Goal: Task Accomplishment & Management: Use online tool/utility

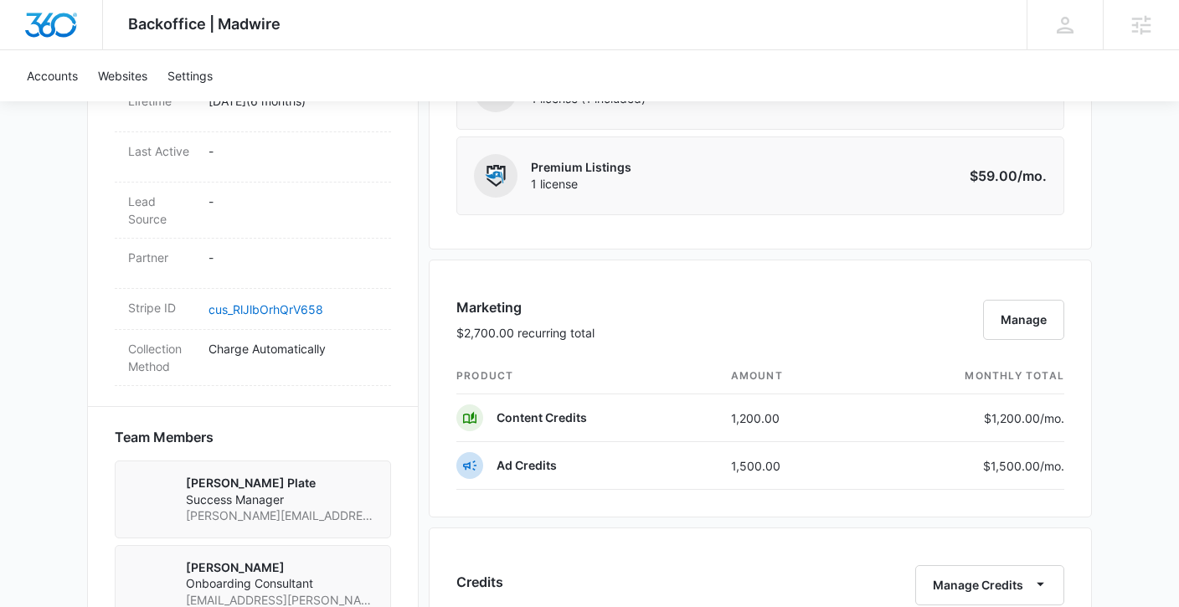
scroll to position [851, 0]
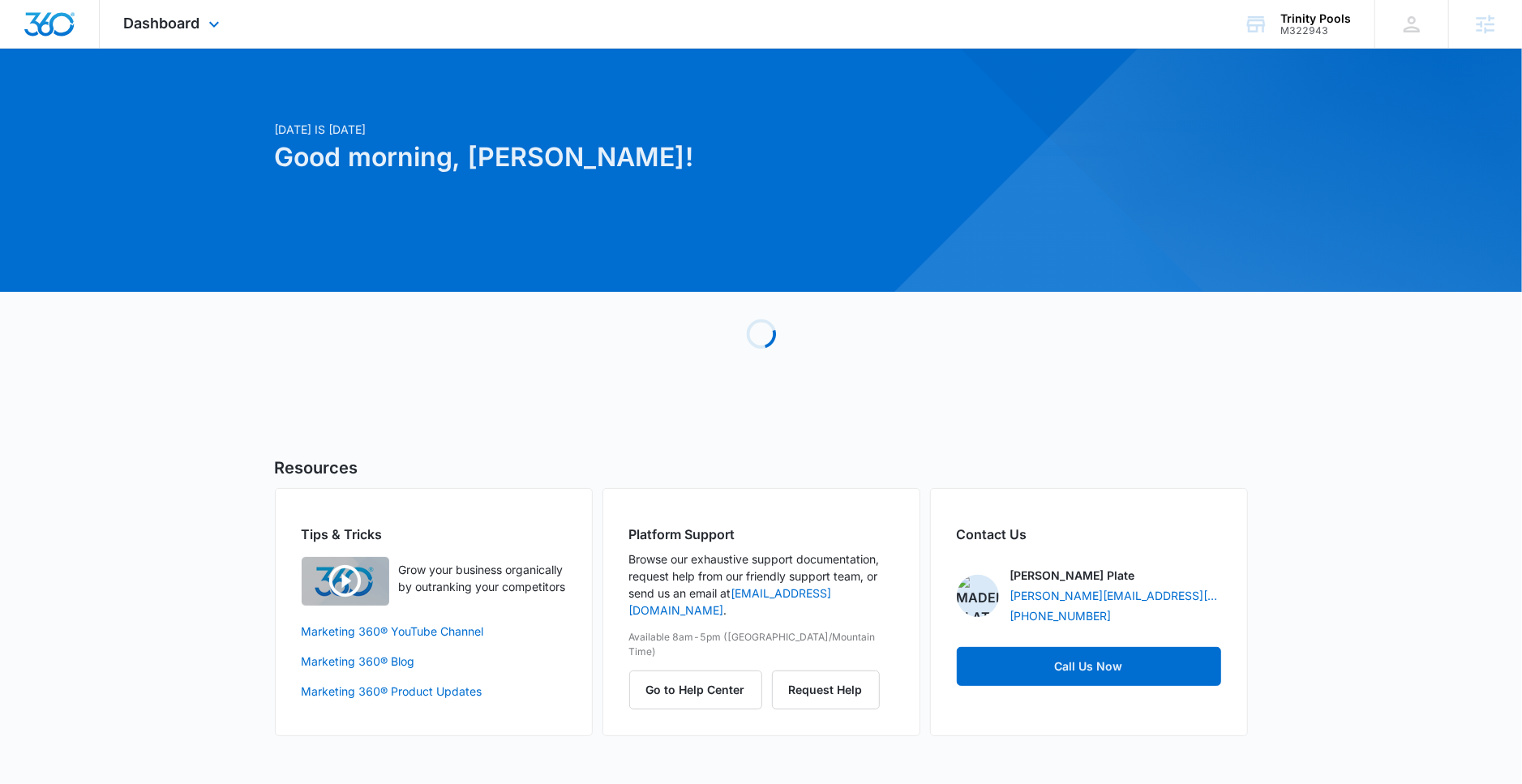
click at [188, 6] on div "Dashboard Apps Reputation Forms CRM Email Social Payments POS Content Ads Intel…" at bounding box center [173, 23] width 148 height 47
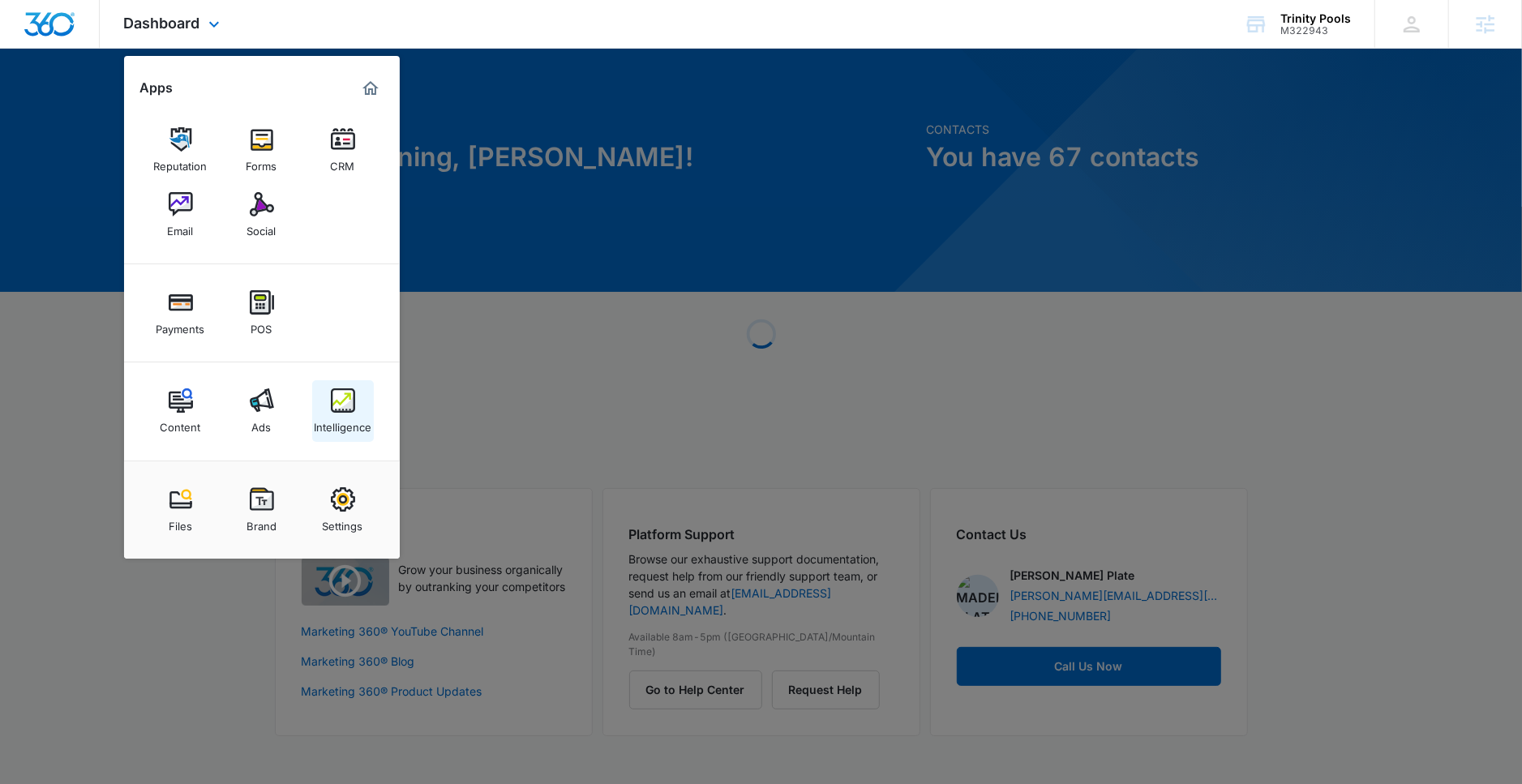
click at [326, 421] on div "Intelligence" at bounding box center [342, 423] width 57 height 21
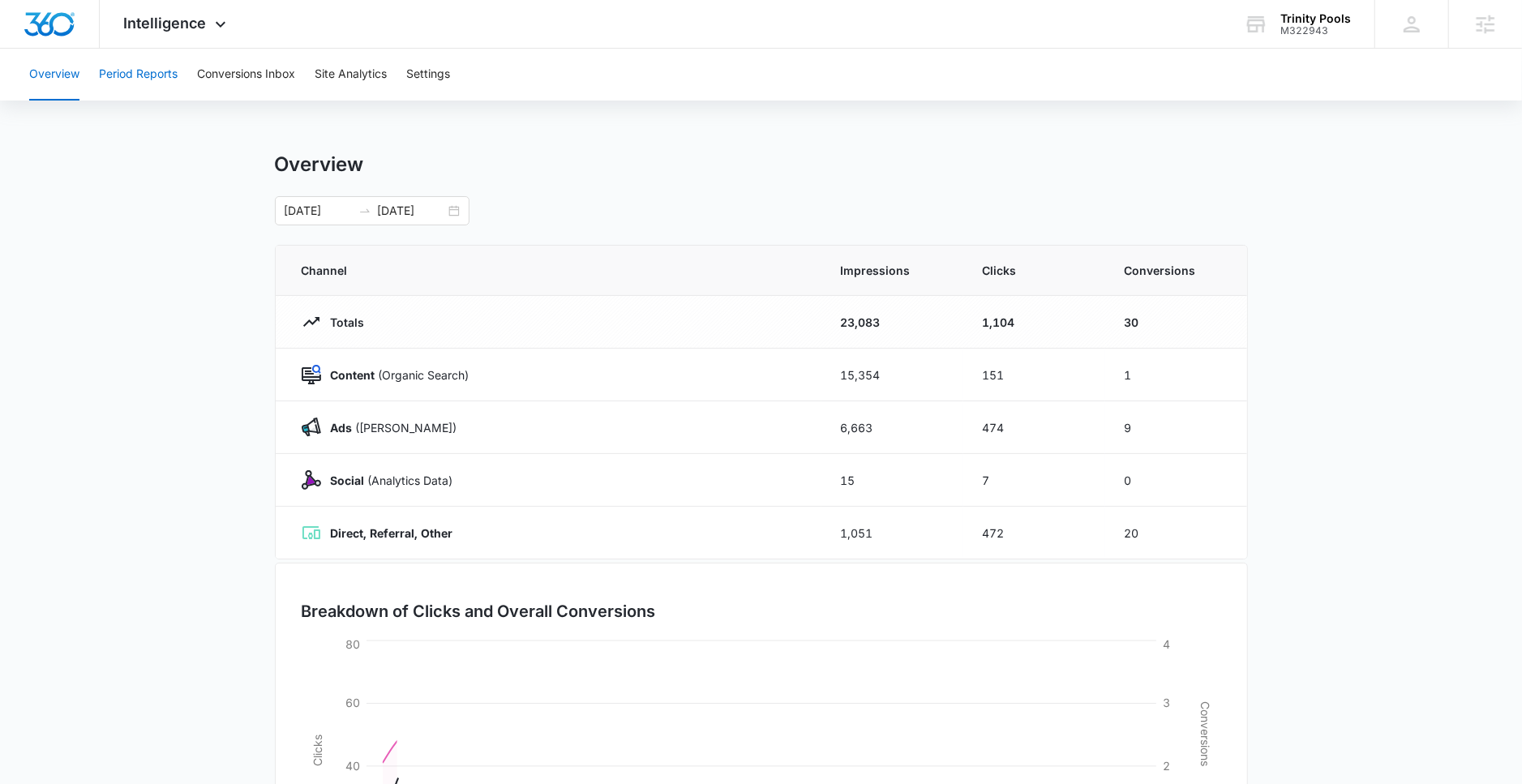
click at [152, 71] on button "Period Reports" at bounding box center [137, 75] width 78 height 52
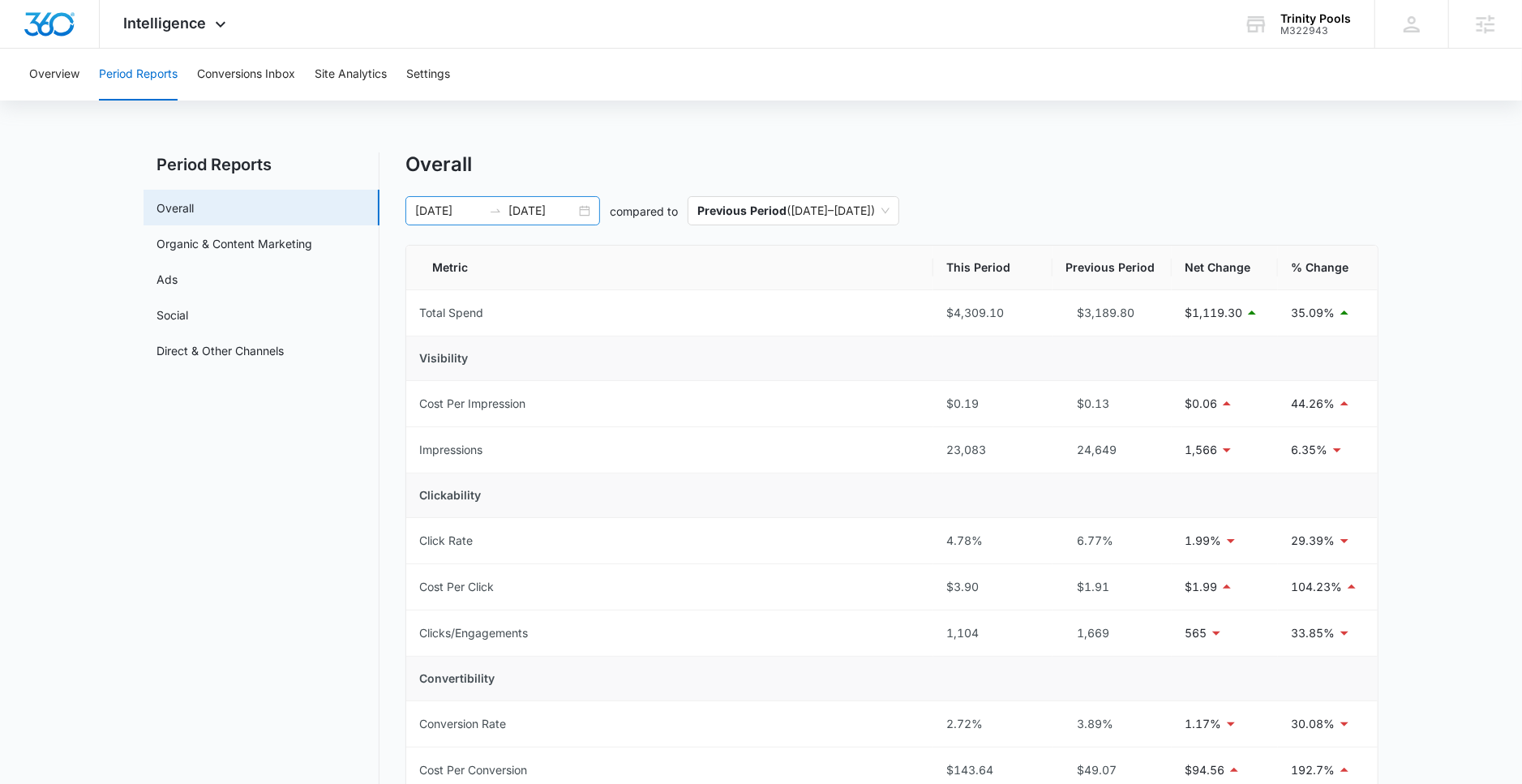
click at [542, 207] on input "[DATE]" at bounding box center [542, 211] width 68 height 17
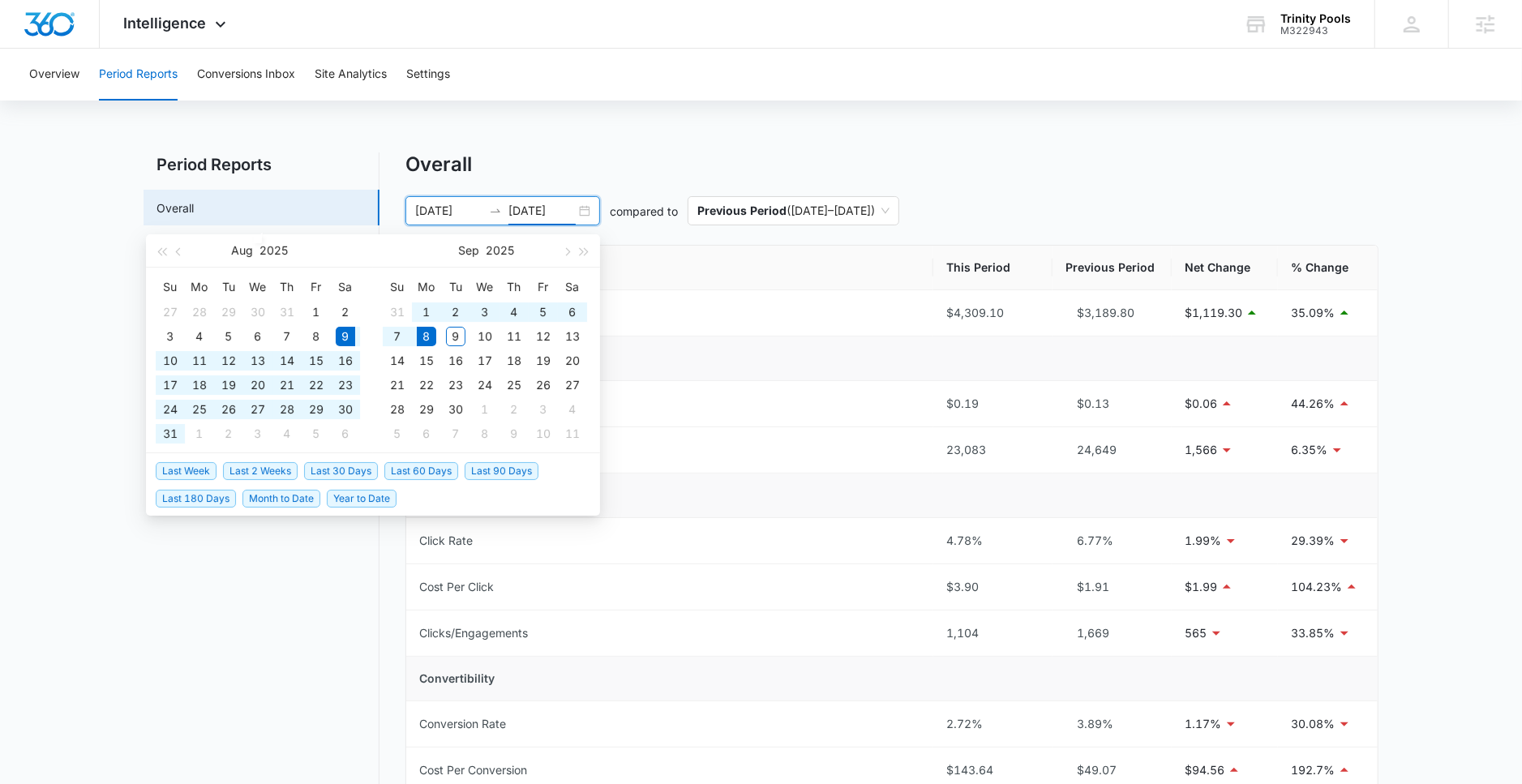
type input "[DATE]"
click at [282, 475] on span "Last 2 Weeks" at bounding box center [259, 470] width 75 height 17
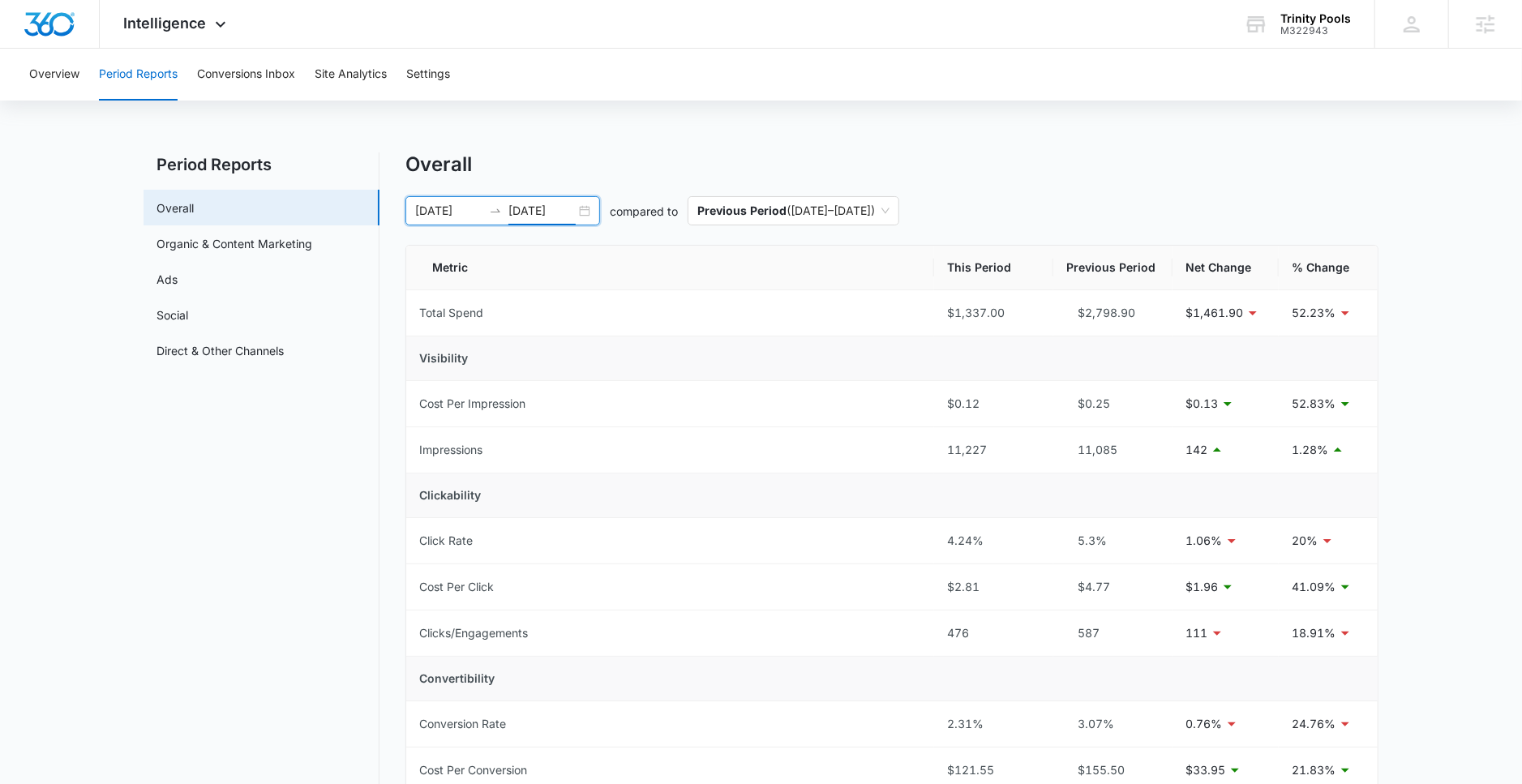
click at [478, 232] on div "Overall 08/25/2025 09/08/2025 compared to Previous Period ( 08/10/2025 – 08/24/…" at bounding box center [892, 767] width 973 height 1229
click at [472, 218] on input "08/25/2025" at bounding box center [449, 211] width 68 height 17
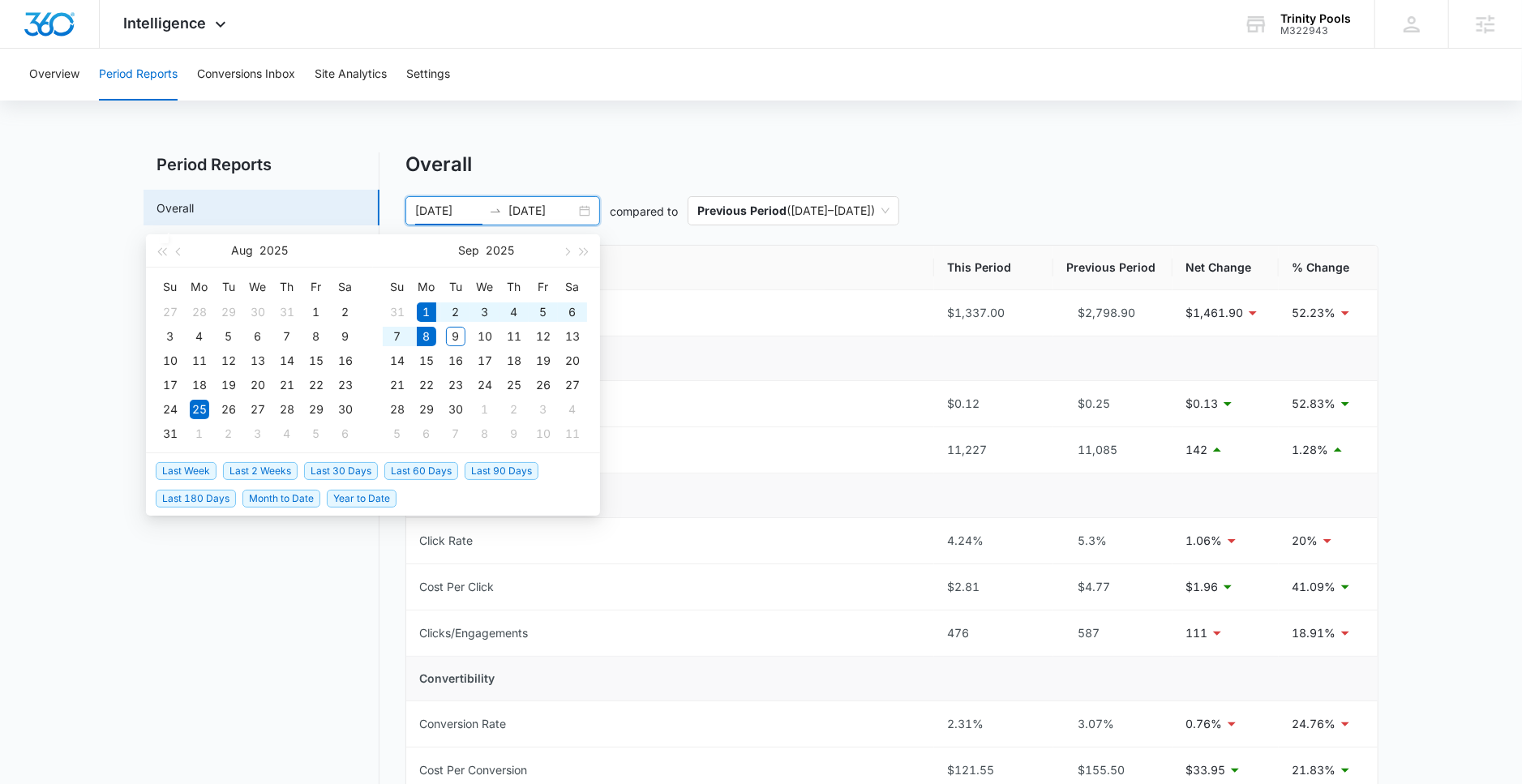
click at [188, 467] on span "Last Week" at bounding box center [186, 470] width 61 height 17
type input "09/01/2025"
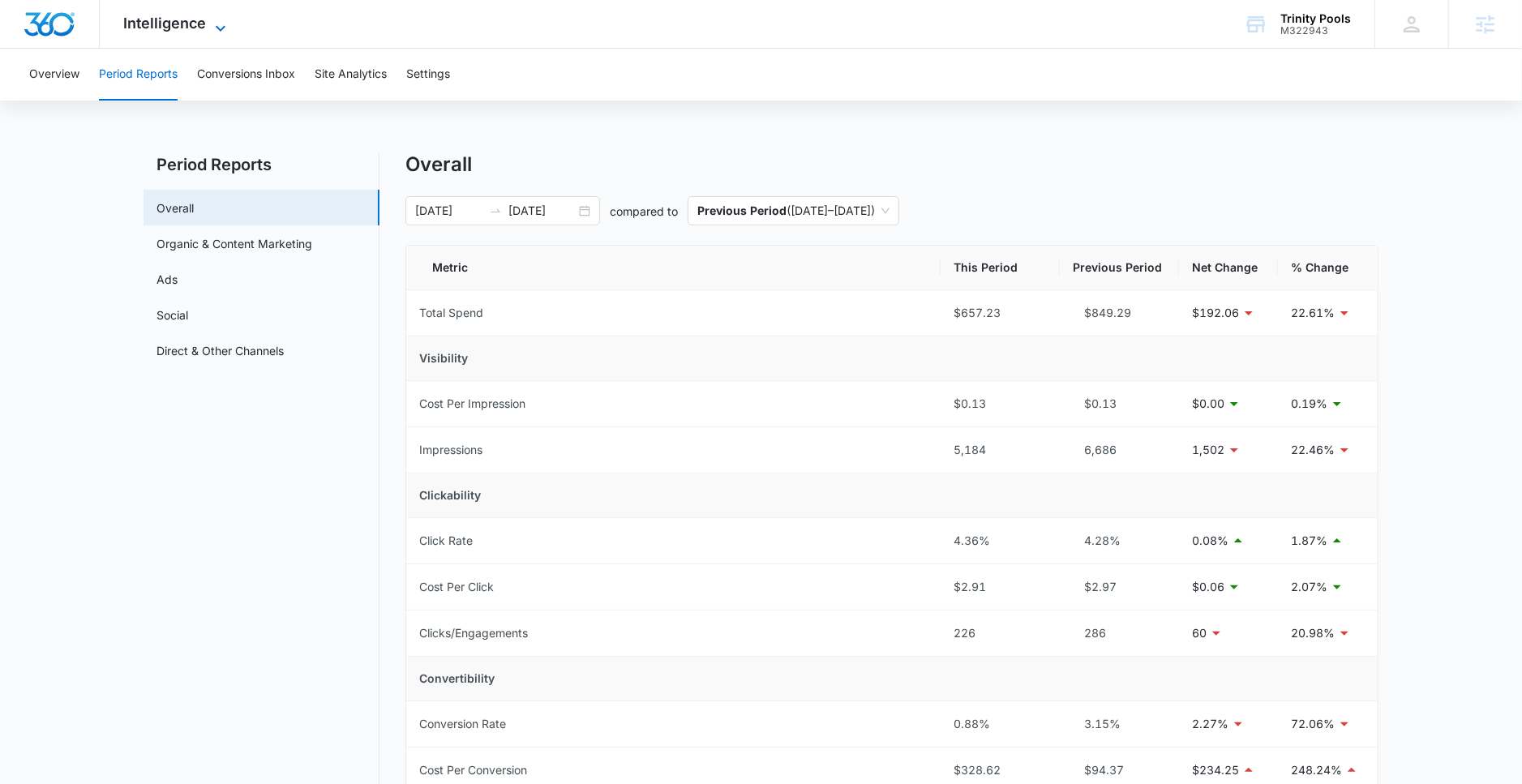
click at [191, 27] on span "Intelligence" at bounding box center [165, 23] width 82 height 17
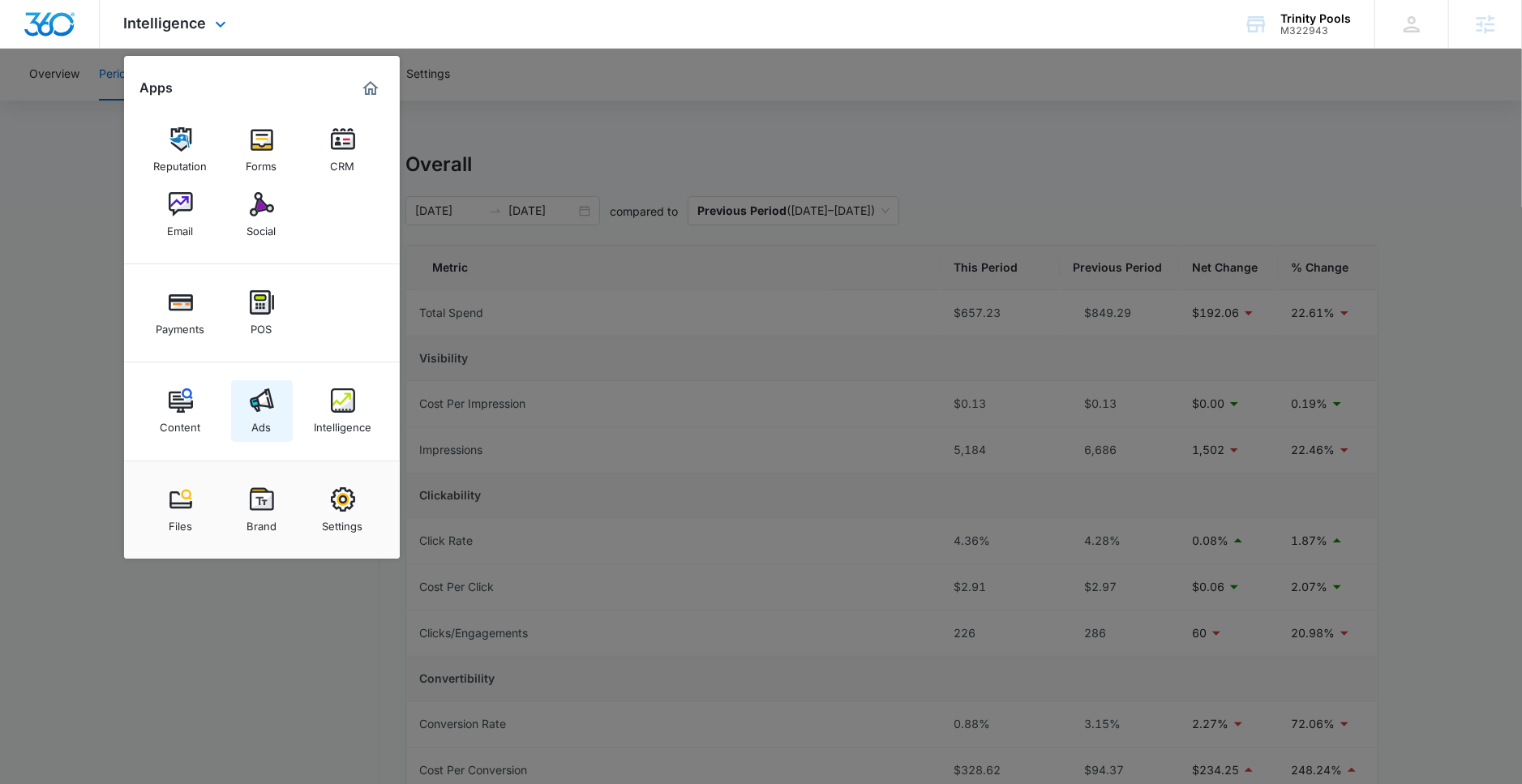
click at [277, 411] on link "Ads" at bounding box center [262, 411] width 62 height 62
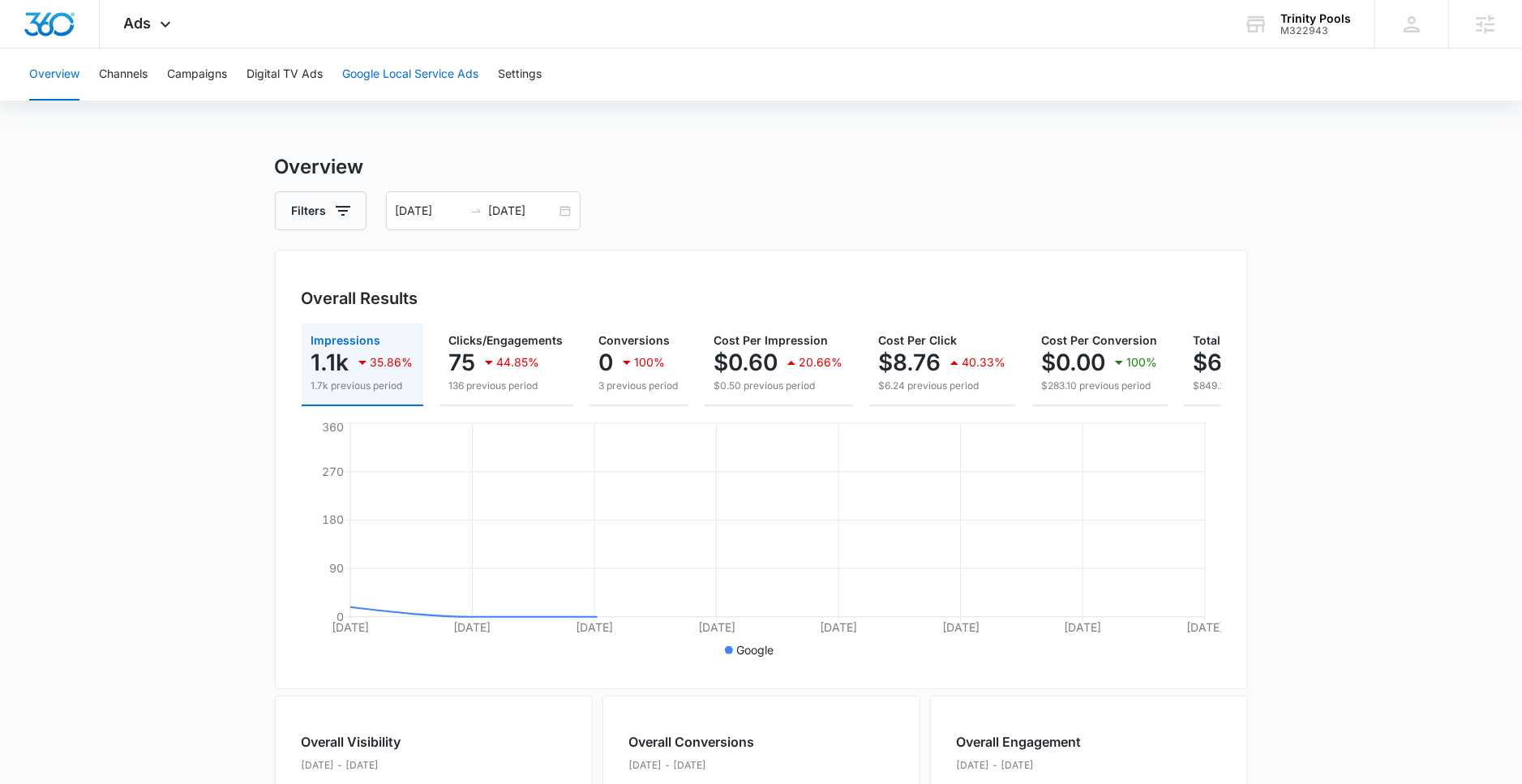
click at [382, 87] on button "Google Local Service Ads" at bounding box center [410, 75] width 137 height 52
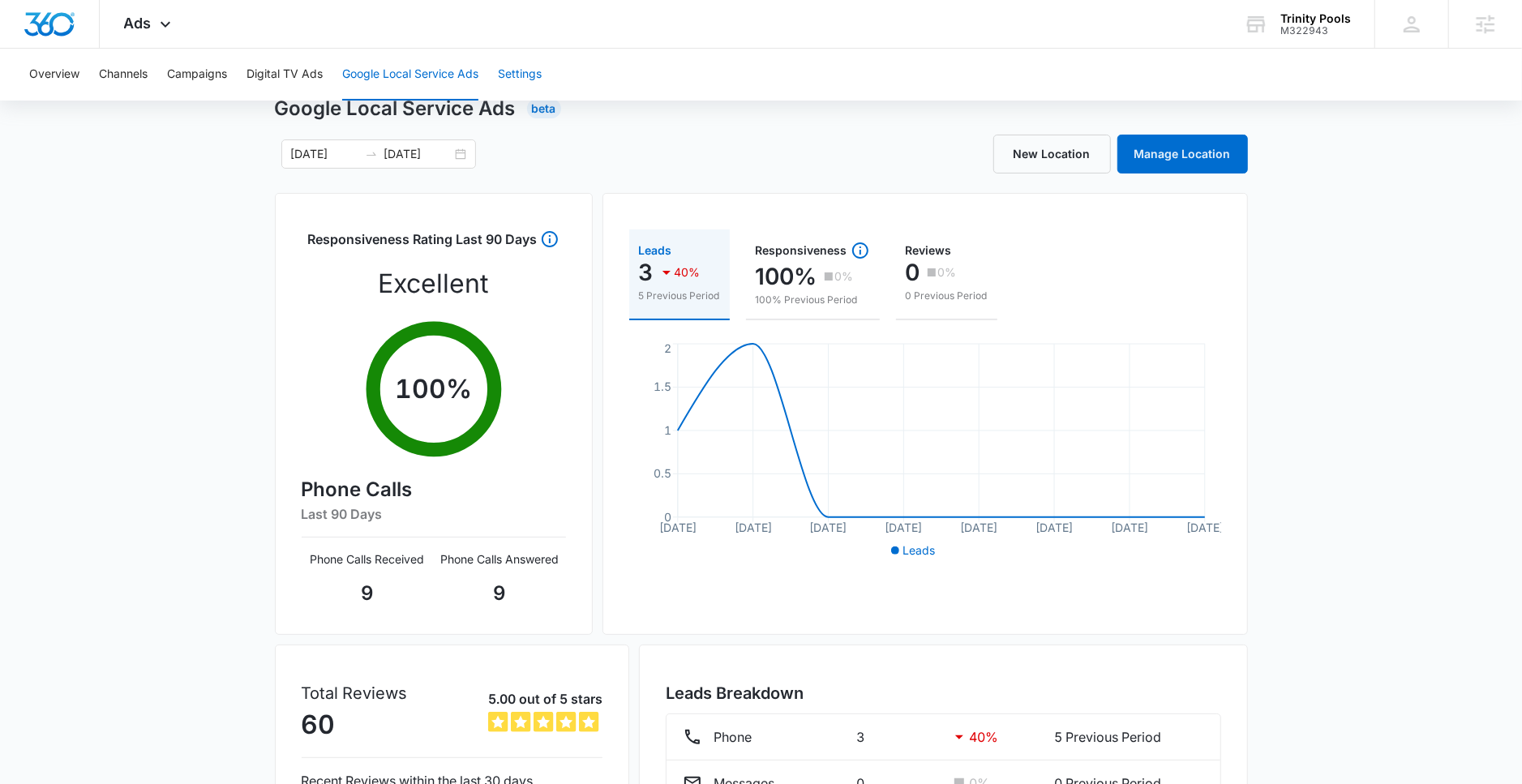
scroll to position [15, 0]
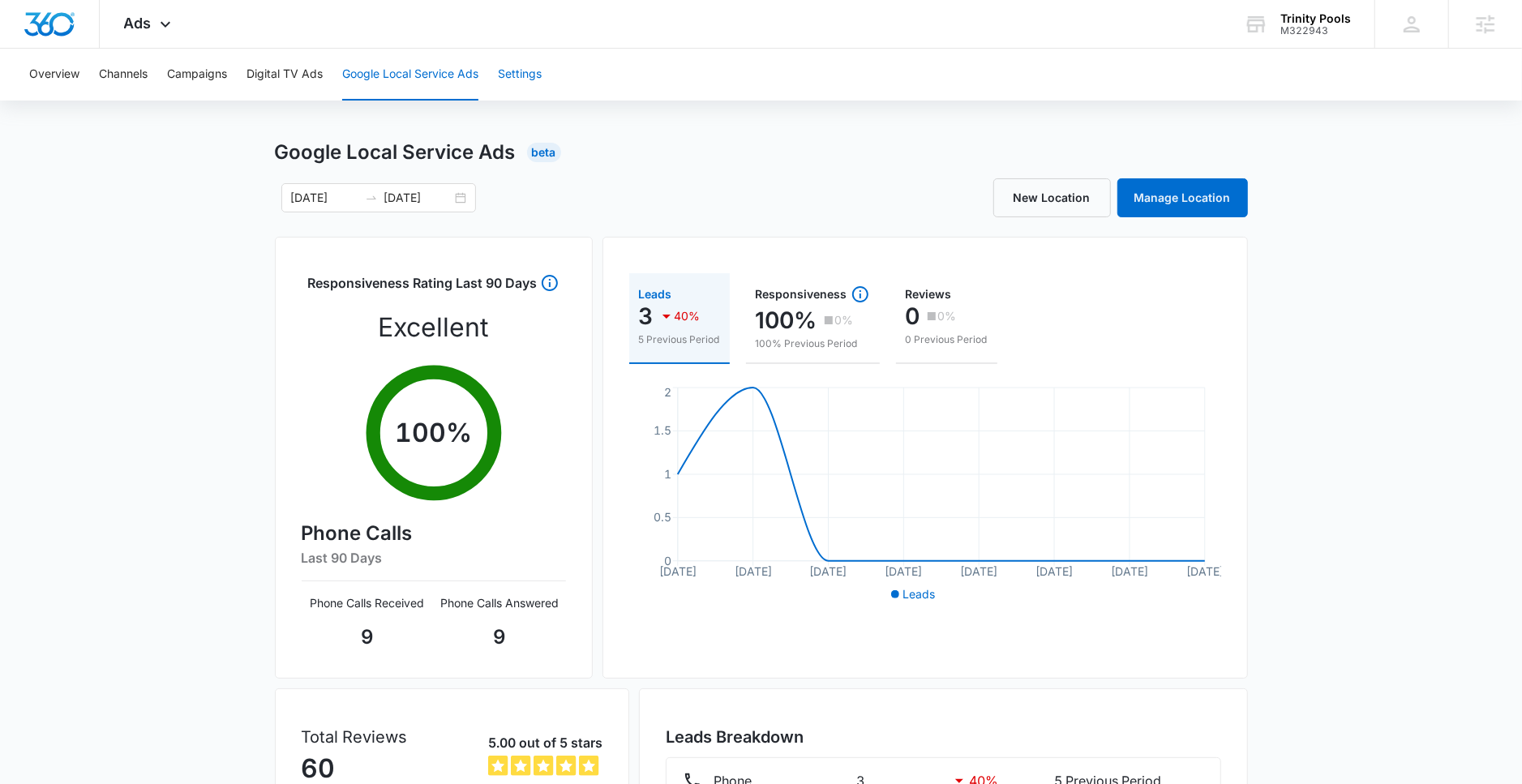
click at [524, 86] on button "Settings" at bounding box center [519, 75] width 44 height 52
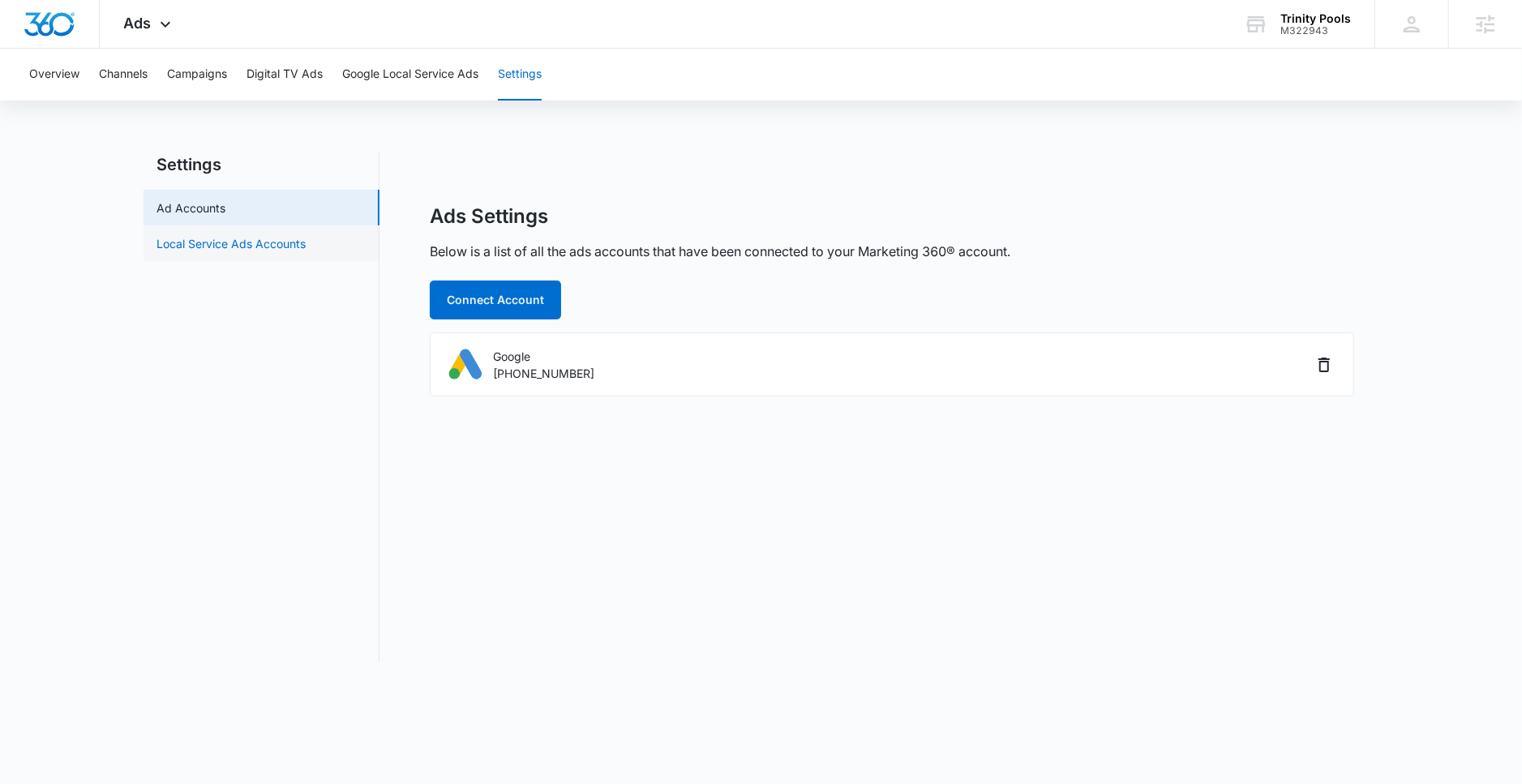
click at [288, 248] on link "Local Service Ads Accounts" at bounding box center [231, 244] width 149 height 17
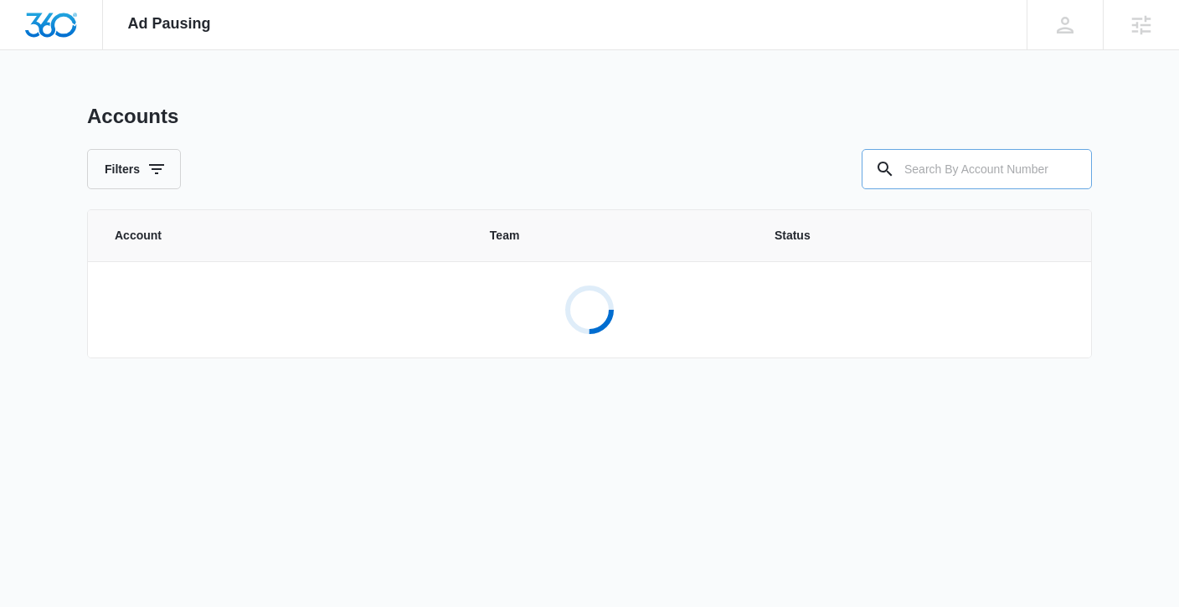
click at [945, 178] on input "text" at bounding box center [977, 169] width 230 height 40
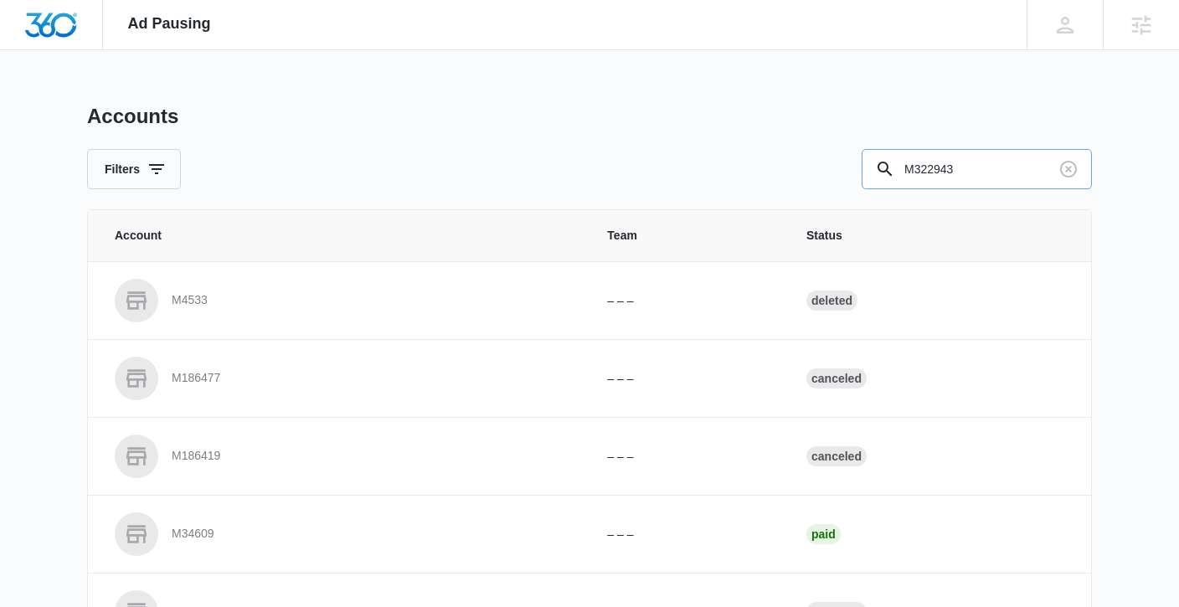
type input "M322943"
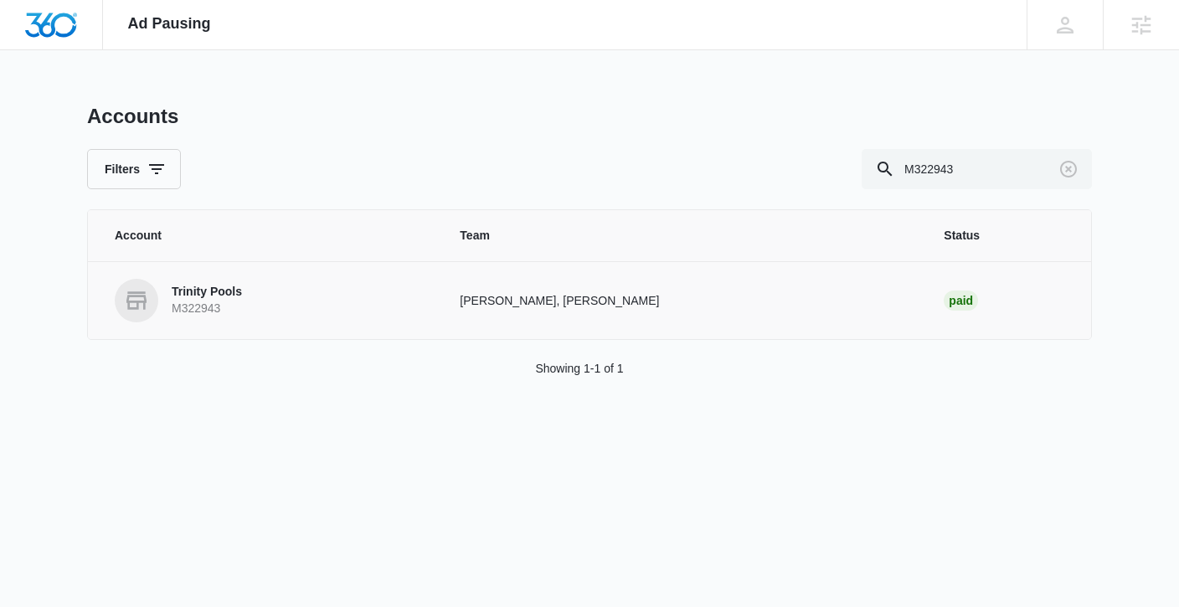
click at [206, 294] on p "Trinity Pools" at bounding box center [207, 292] width 70 height 17
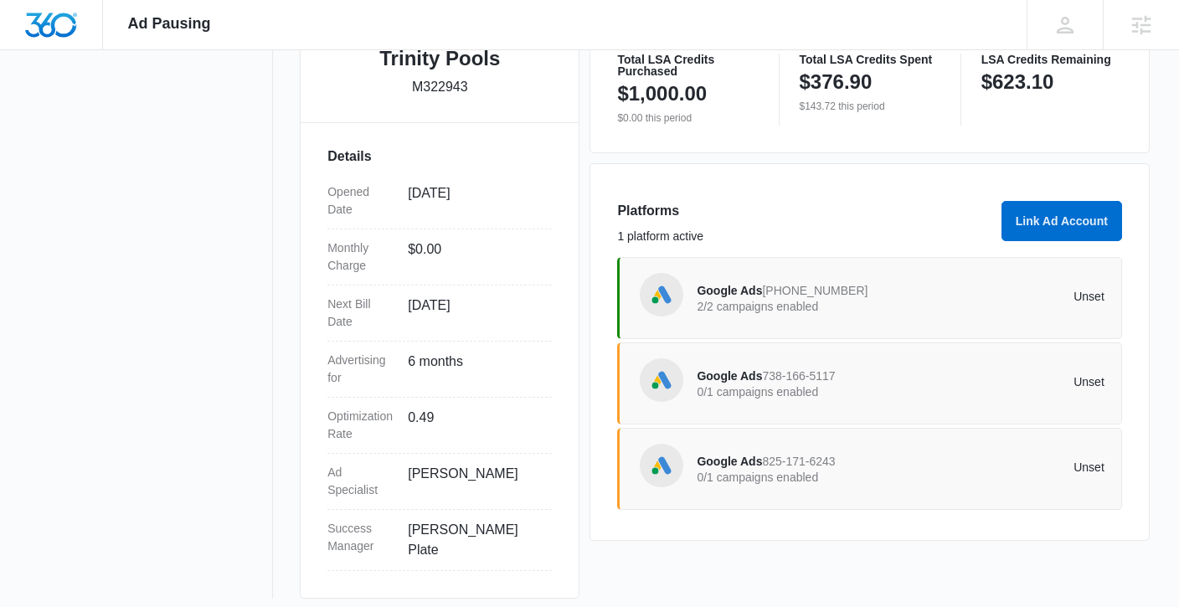
scroll to position [399, 0]
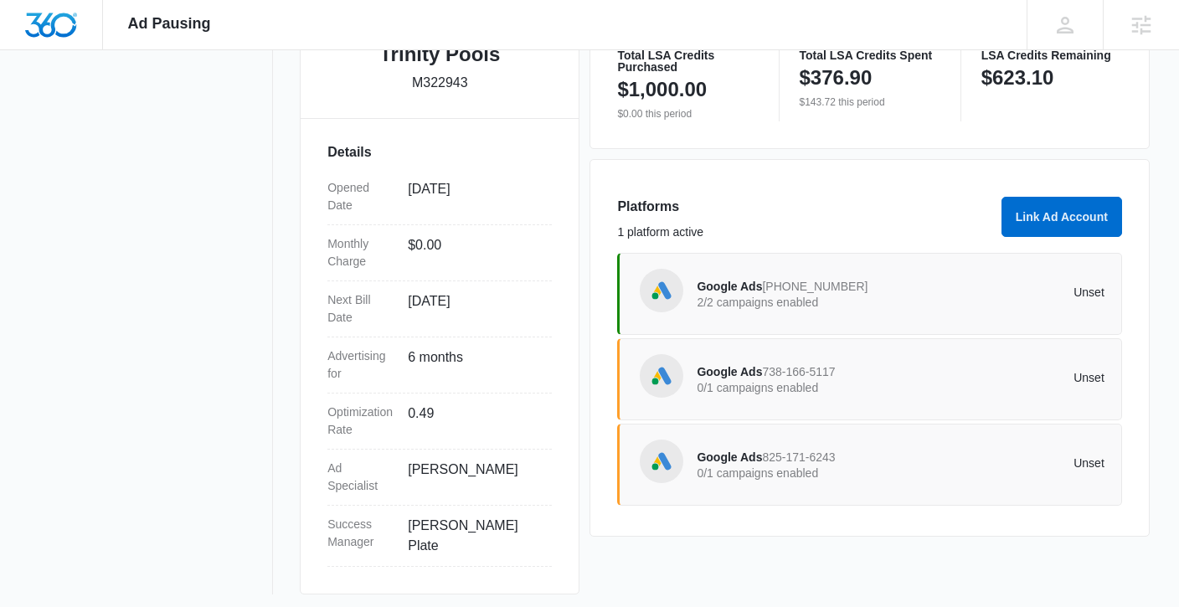
click at [871, 465] on div "Google Ads 825-171-6243 0/1 campaigns enabled" at bounding box center [798, 464] width 203 height 35
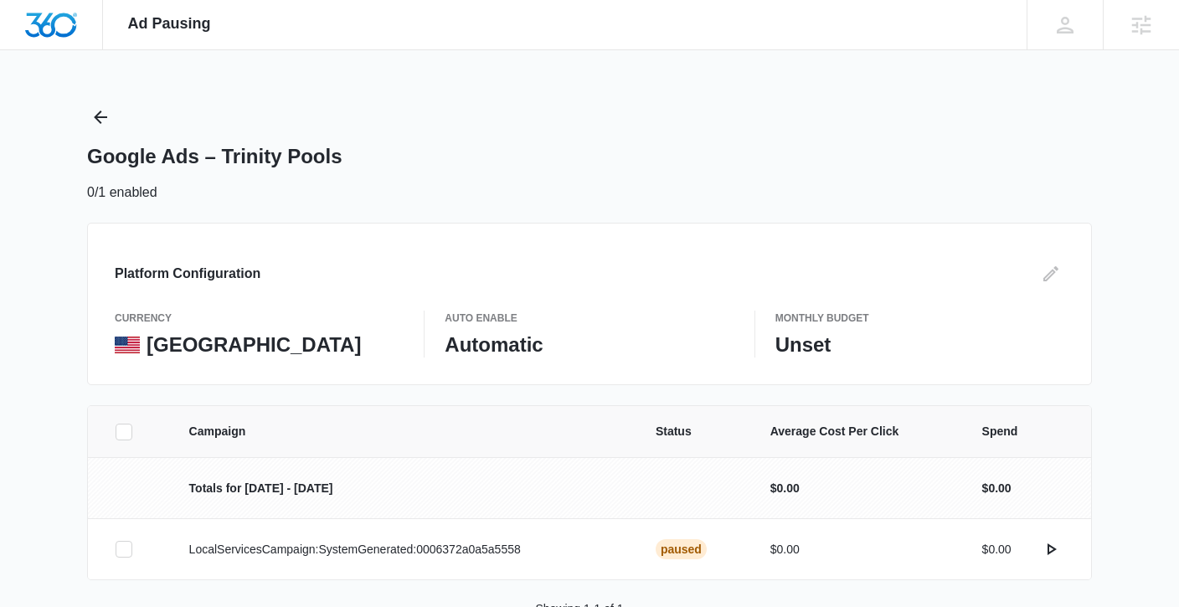
scroll to position [36, 0]
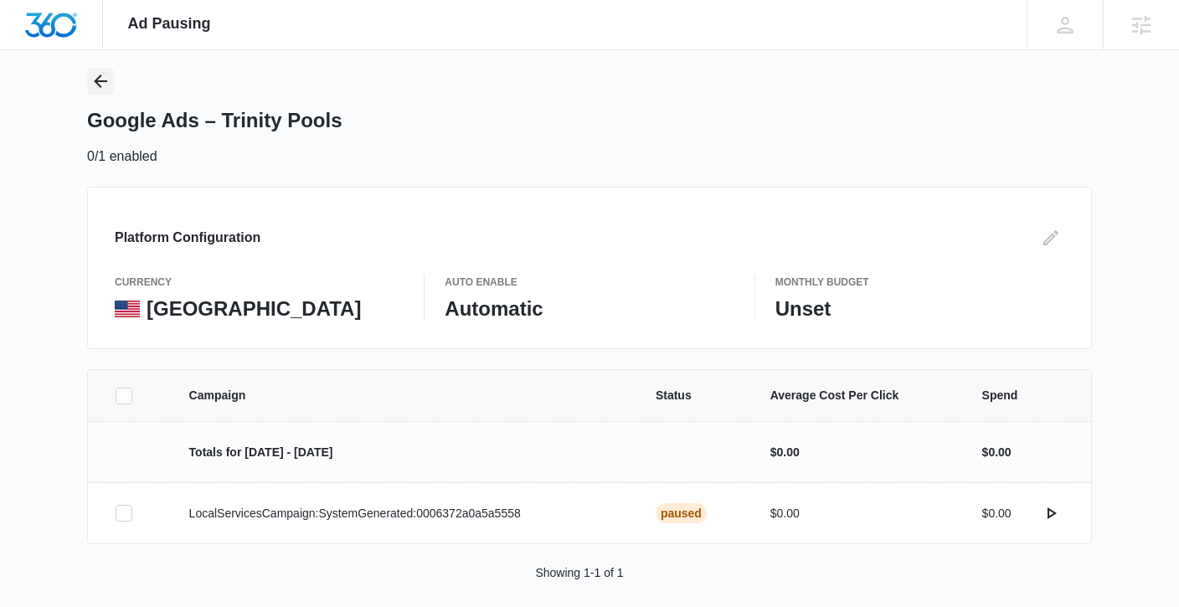
click at [102, 85] on icon "Back" at bounding box center [100, 81] width 20 height 20
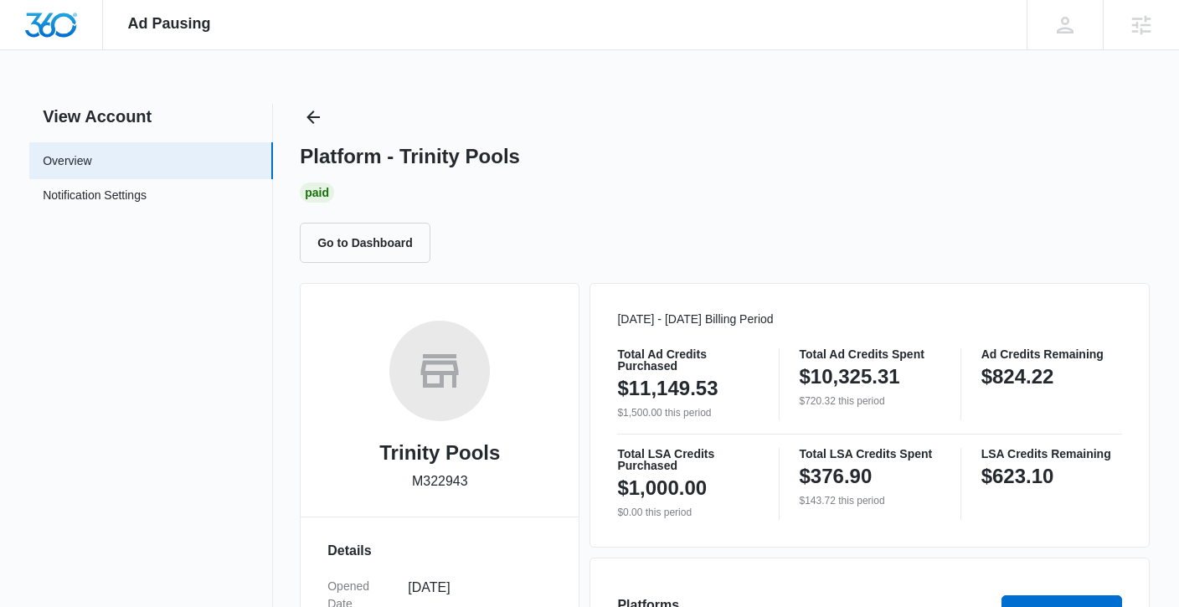
scroll to position [401, 0]
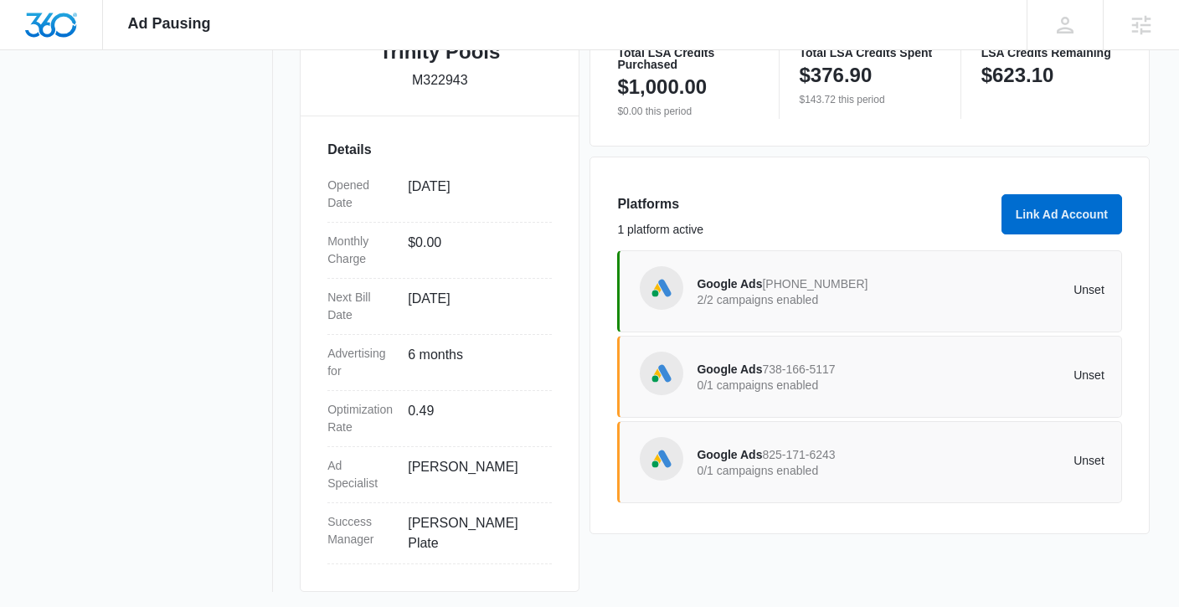
click at [707, 376] on div "Google Ads 738-166-5117 0/1 campaigns enabled" at bounding box center [798, 376] width 203 height 35
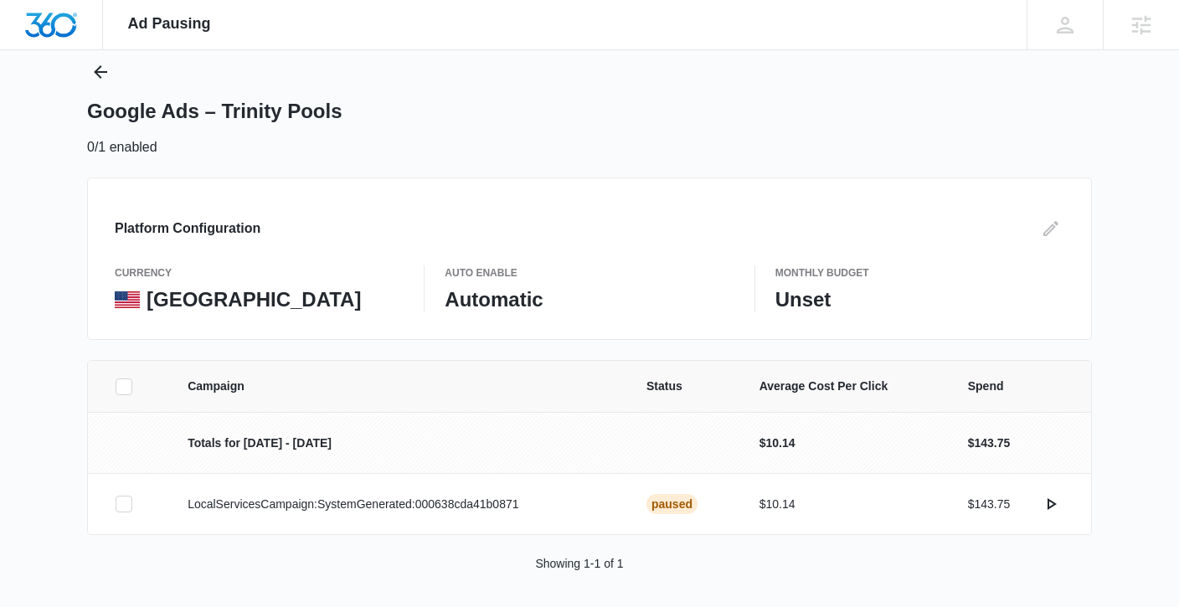
scroll to position [51, 0]
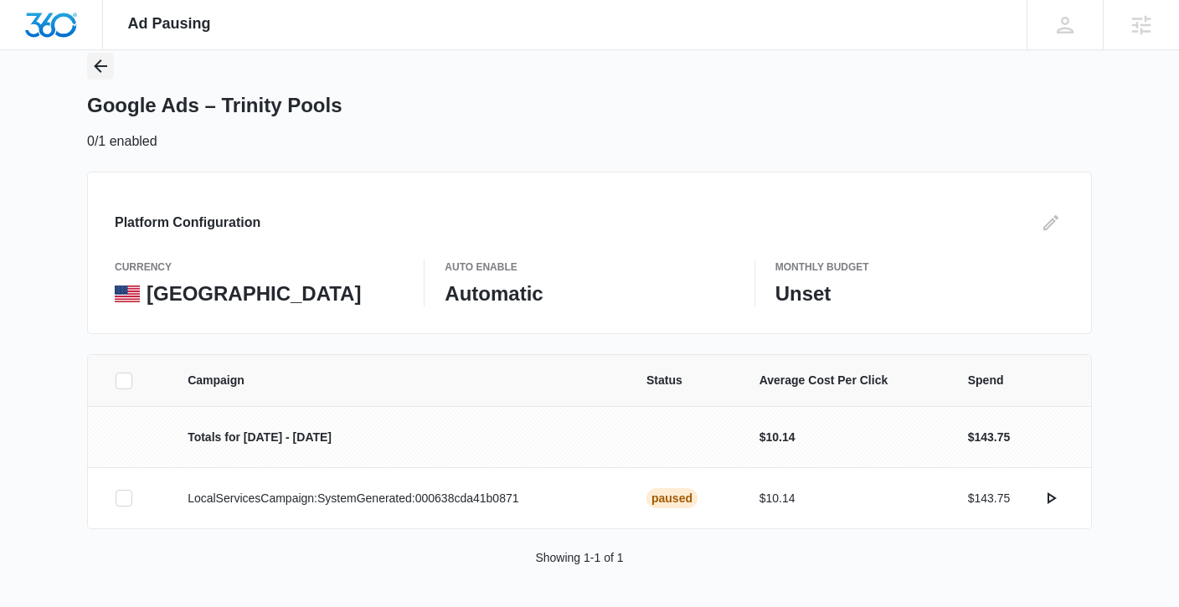
click at [98, 64] on icon "Back" at bounding box center [100, 66] width 20 height 20
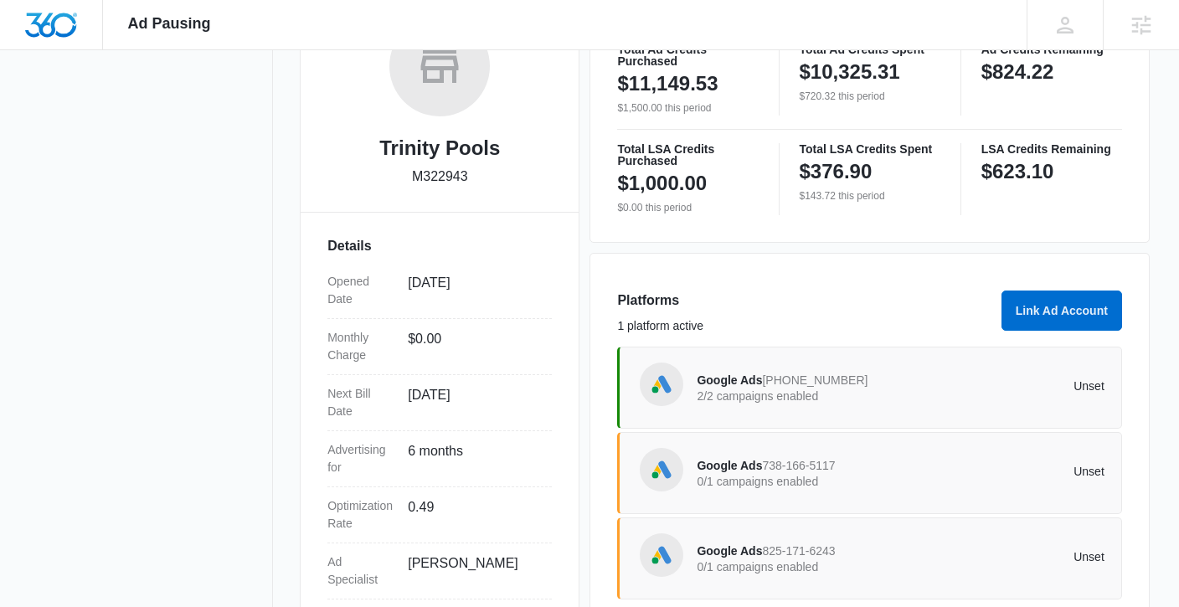
scroll to position [310, 0]
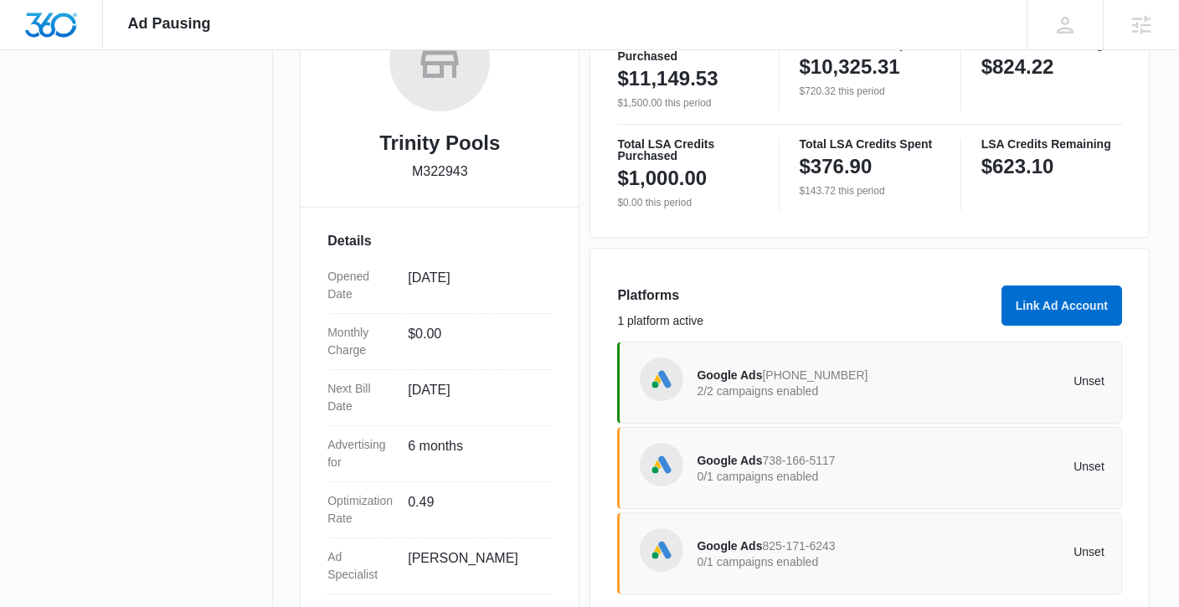
click at [826, 540] on span "825-171-6243" at bounding box center [798, 545] width 73 height 13
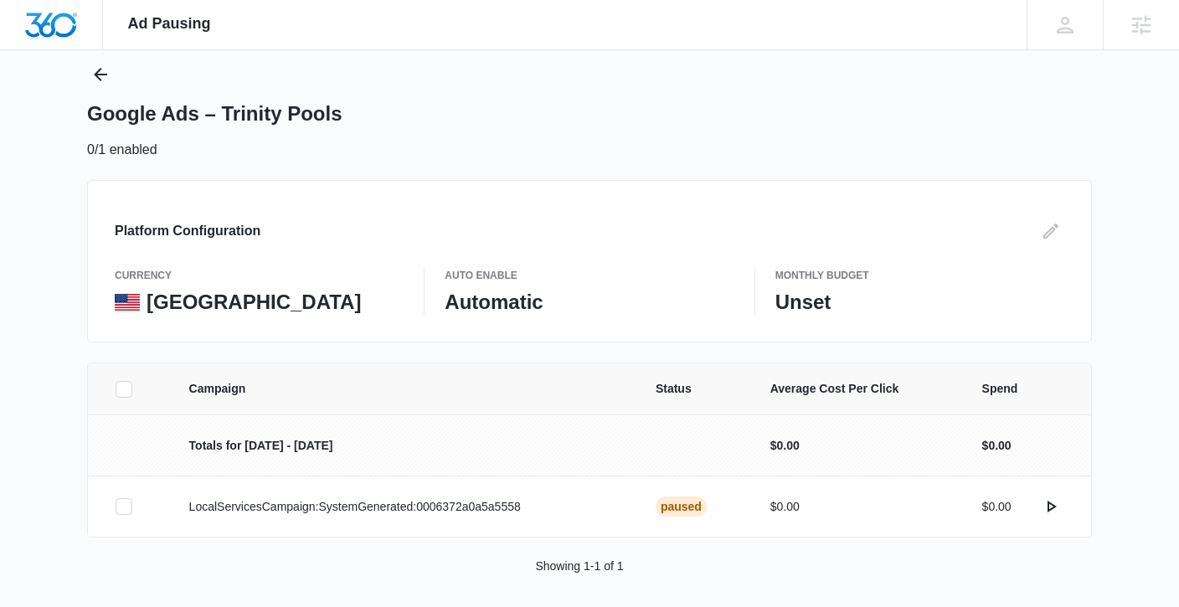
scroll to position [51, 0]
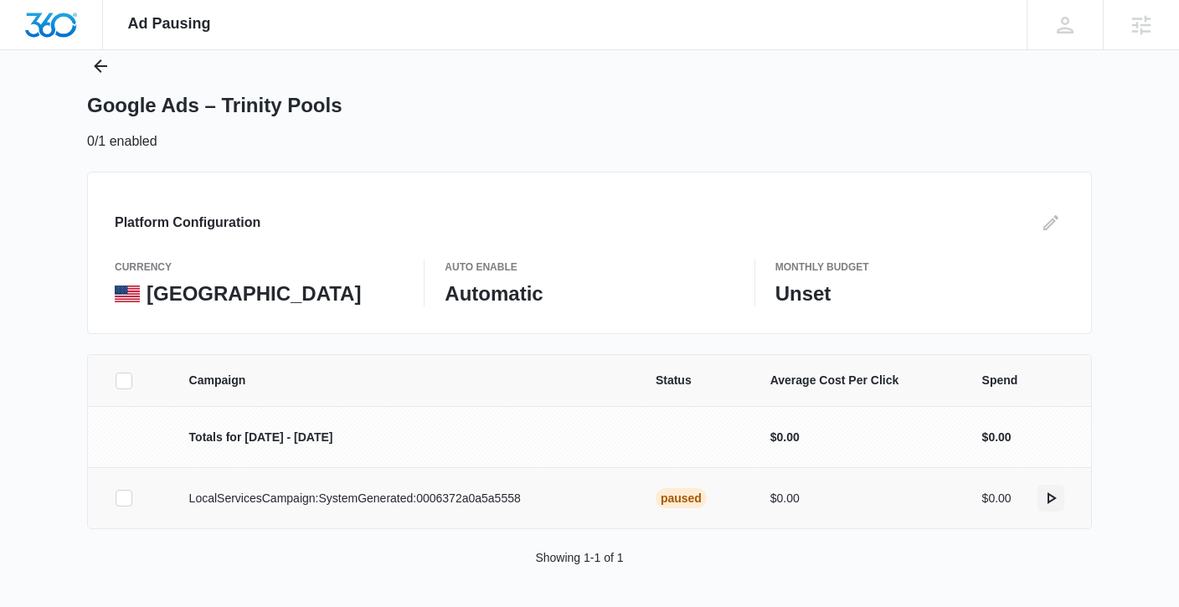
click at [1053, 495] on icon "actions.activate" at bounding box center [1051, 498] width 20 height 20
